Goal: Transaction & Acquisition: Purchase product/service

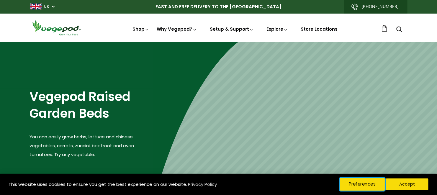
click at [364, 184] on button "Preferences" at bounding box center [362, 184] width 45 height 12
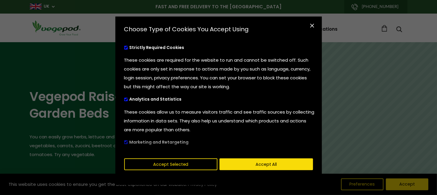
click at [126, 142] on div "cookies preferences popup" at bounding box center [216, 145] width 202 height 15
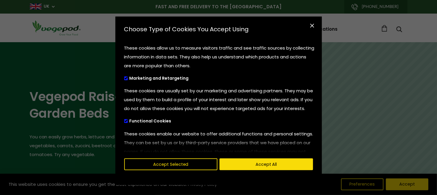
scroll to position [66, 0]
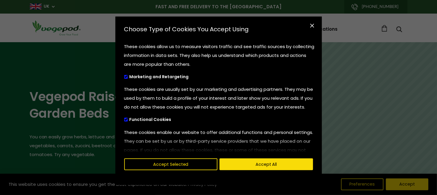
click at [125, 78] on span "cookies preferences popup" at bounding box center [126, 77] width 4 height 4
click at [124, 78] on input "Marketing and Retargeting" at bounding box center [124, 76] width 0 height 4
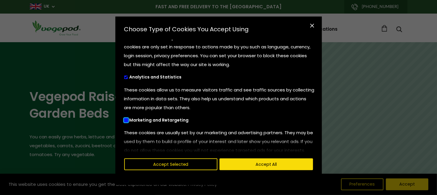
scroll to position [0, 0]
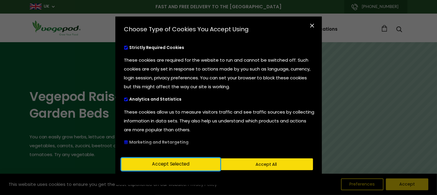
click at [185, 163] on button "Accept Selected" at bounding box center [170, 164] width 99 height 12
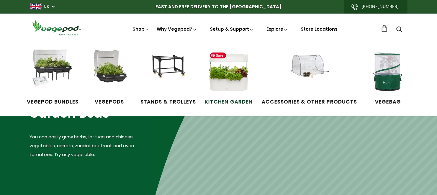
click at [227, 83] on img at bounding box center [229, 72] width 44 height 44
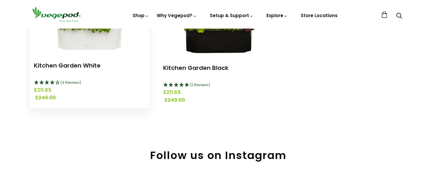
scroll to position [131, 0]
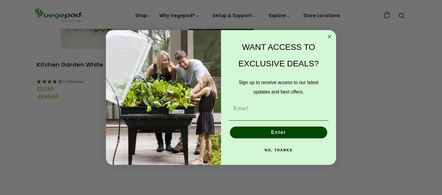
drag, startPoint x: 329, startPoint y: 35, endPoint x: 345, endPoint y: 38, distance: 16.1
click at [329, 35] on circle "Close dialog" at bounding box center [330, 36] width 7 height 7
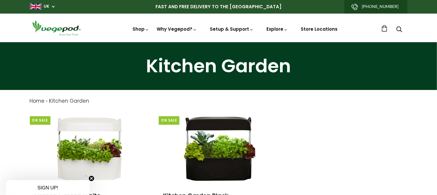
scroll to position [0, 0]
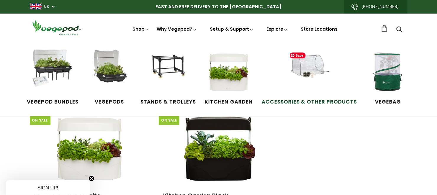
click at [309, 69] on img at bounding box center [309, 72] width 44 height 44
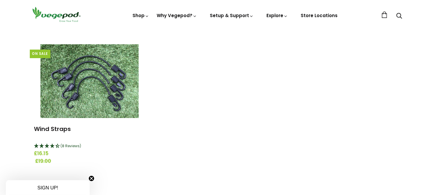
scroll to position [787, 0]
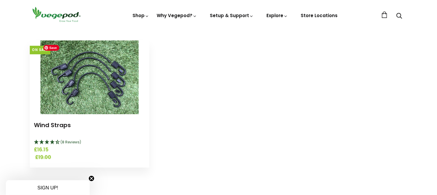
click at [96, 79] on img at bounding box center [89, 77] width 98 height 74
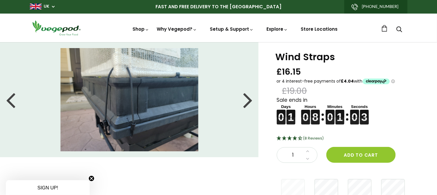
click at [249, 101] on div at bounding box center [247, 100] width 9 height 27
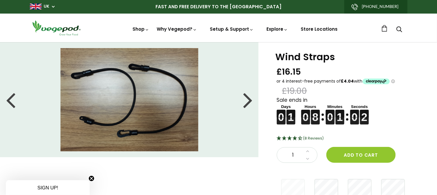
click at [249, 101] on div at bounding box center [247, 100] width 9 height 27
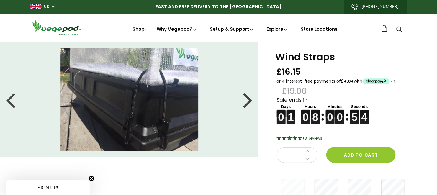
click at [249, 101] on div at bounding box center [247, 100] width 9 height 27
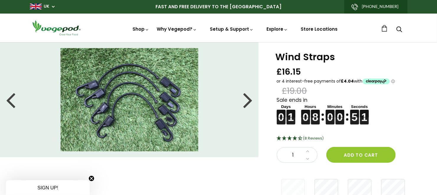
click at [248, 101] on div at bounding box center [247, 100] width 9 height 27
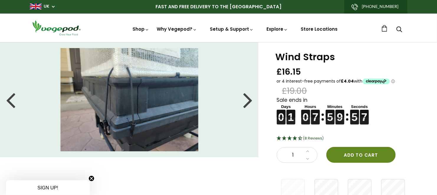
click at [362, 155] on button "Add to cart" at bounding box center [361, 155] width 69 height 16
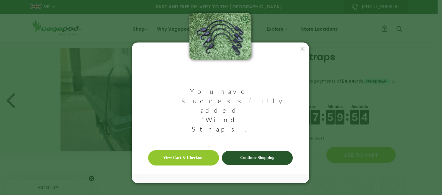
click at [243, 151] on link "Continue Shopping" at bounding box center [257, 158] width 71 height 14
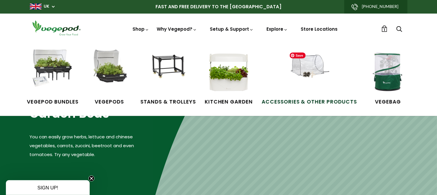
click at [314, 66] on img at bounding box center [309, 72] width 44 height 44
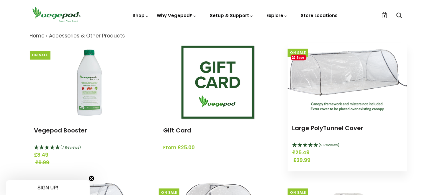
scroll to position [66, 0]
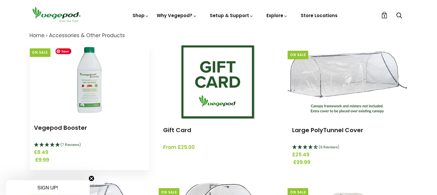
click at [88, 76] on img at bounding box center [90, 80] width 74 height 74
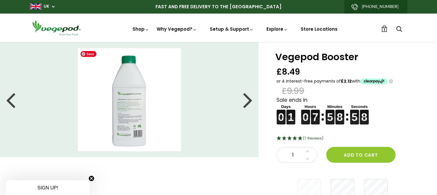
click at [125, 116] on img at bounding box center [129, 99] width 103 height 103
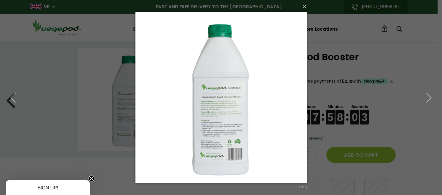
click at [378, 55] on div "× 3 of 5 Loading..." at bounding box center [221, 97] width 442 height 195
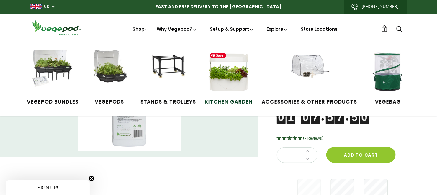
click at [228, 75] on img at bounding box center [229, 72] width 44 height 44
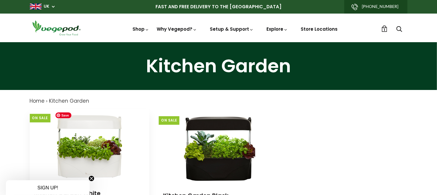
click at [87, 143] on img at bounding box center [90, 146] width 74 height 74
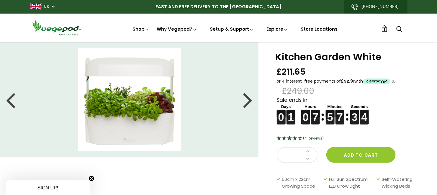
click at [248, 101] on div at bounding box center [247, 100] width 9 height 27
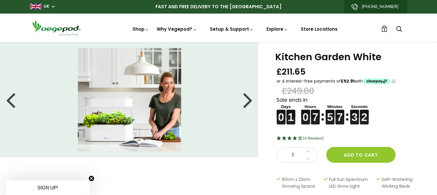
click at [249, 101] on div at bounding box center [247, 100] width 9 height 27
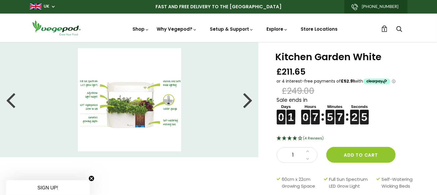
click at [249, 101] on div at bounding box center [247, 100] width 9 height 27
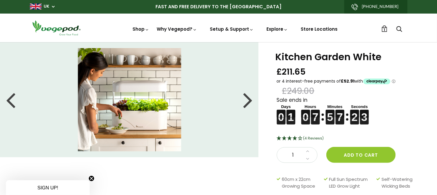
click at [249, 101] on div at bounding box center [247, 100] width 9 height 27
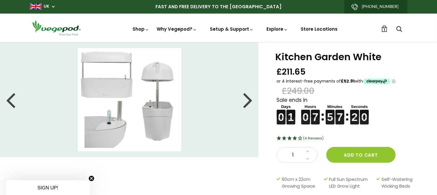
click at [249, 101] on div at bounding box center [247, 100] width 9 height 27
